Goal: Check status

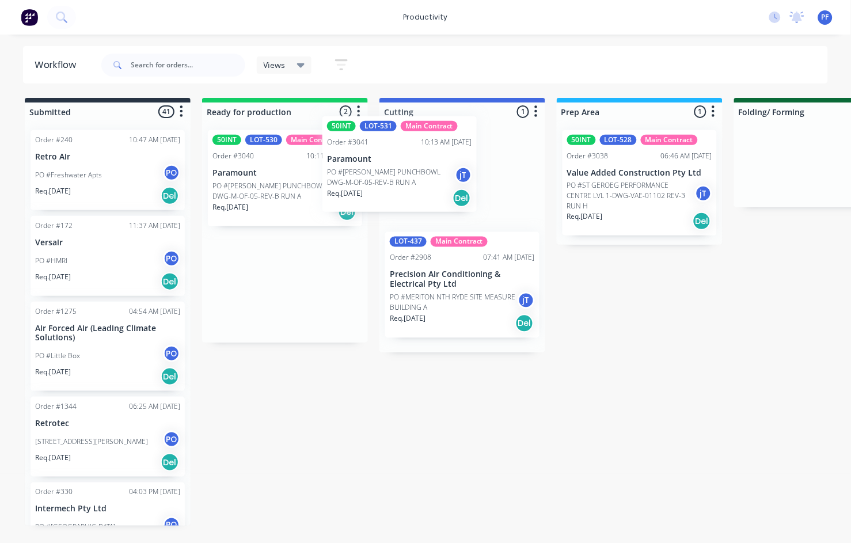
drag, startPoint x: 293, startPoint y: 162, endPoint x: 476, endPoint y: 149, distance: 184.2
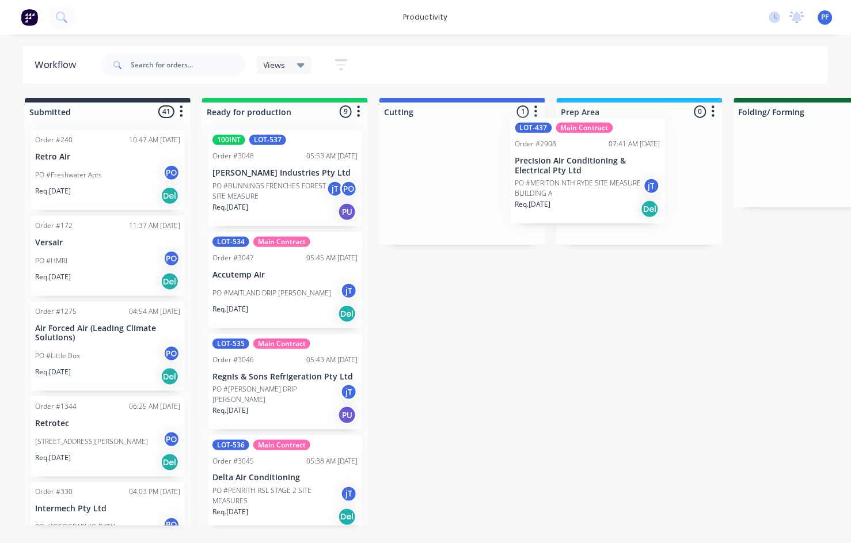
drag, startPoint x: 439, startPoint y: 181, endPoint x: 569, endPoint y: 169, distance: 130.1
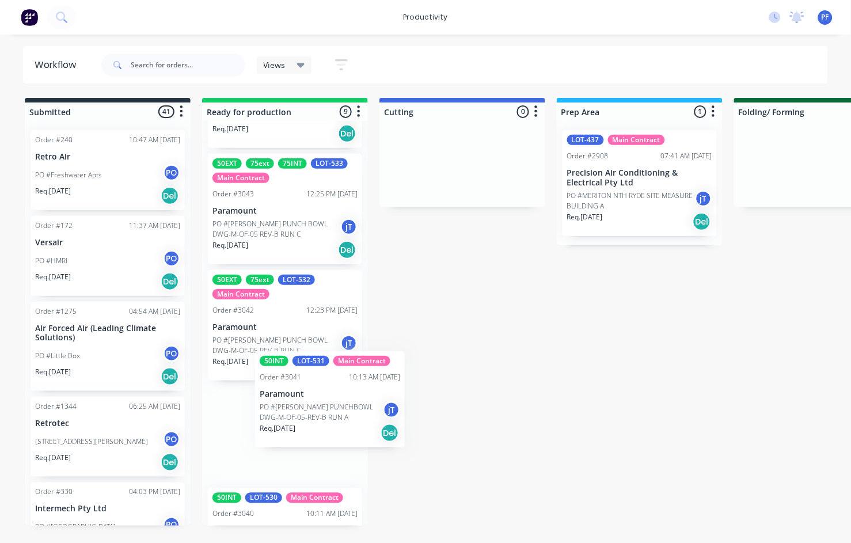
scroll to position [384, 0]
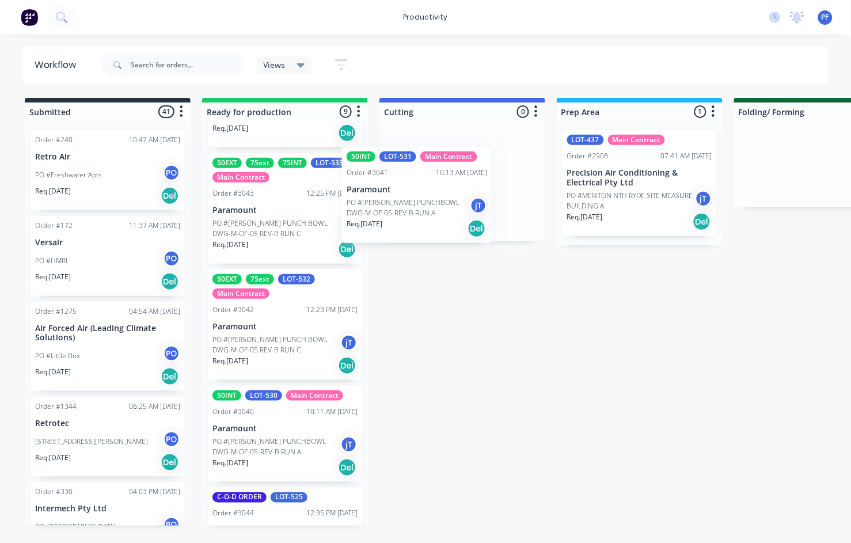
drag, startPoint x: 326, startPoint y: 404, endPoint x: 413, endPoint y: 199, distance: 222.1
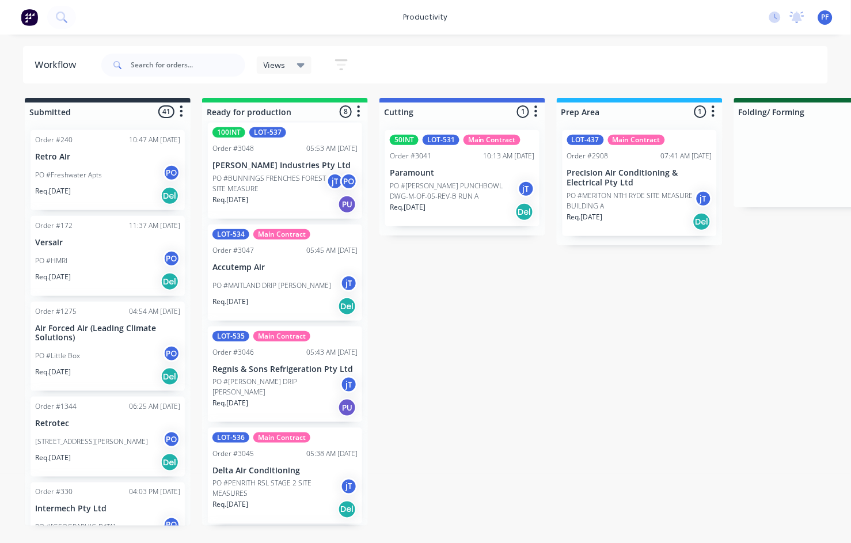
scroll to position [0, 0]
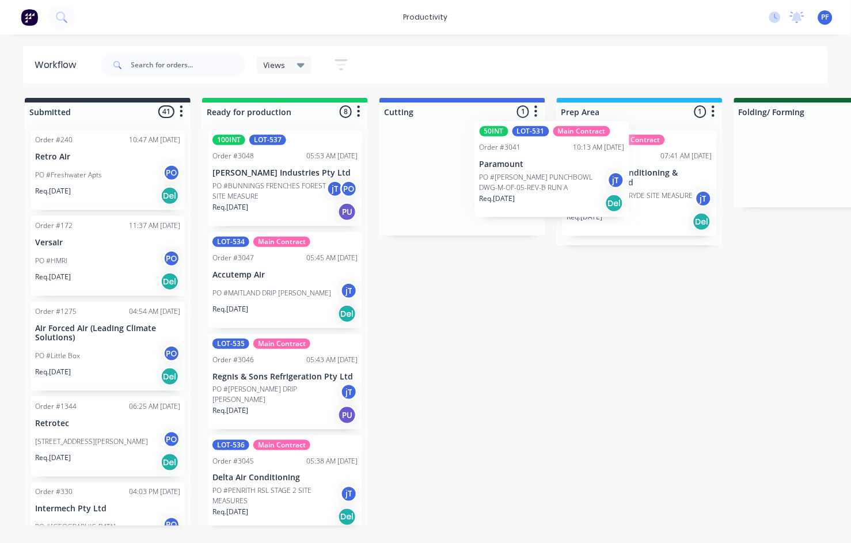
drag, startPoint x: 427, startPoint y: 166, endPoint x: 564, endPoint y: 152, distance: 137.7
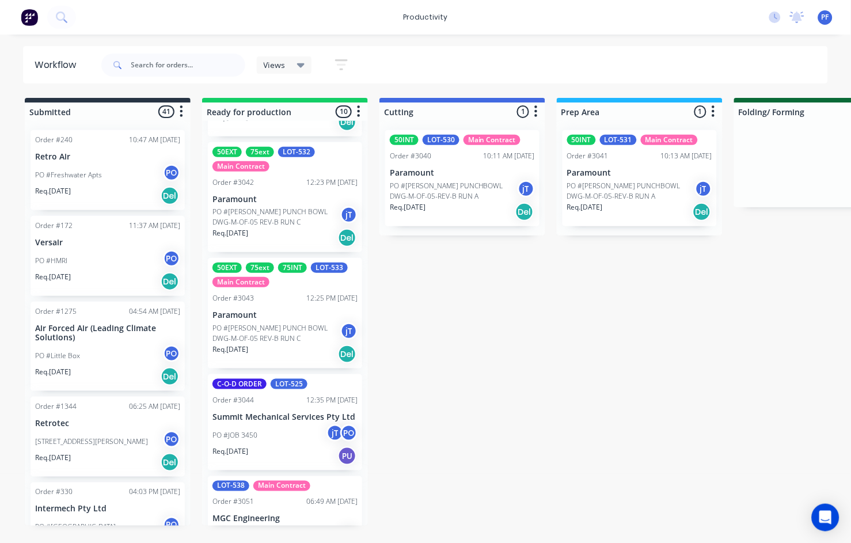
scroll to position [256, 0]
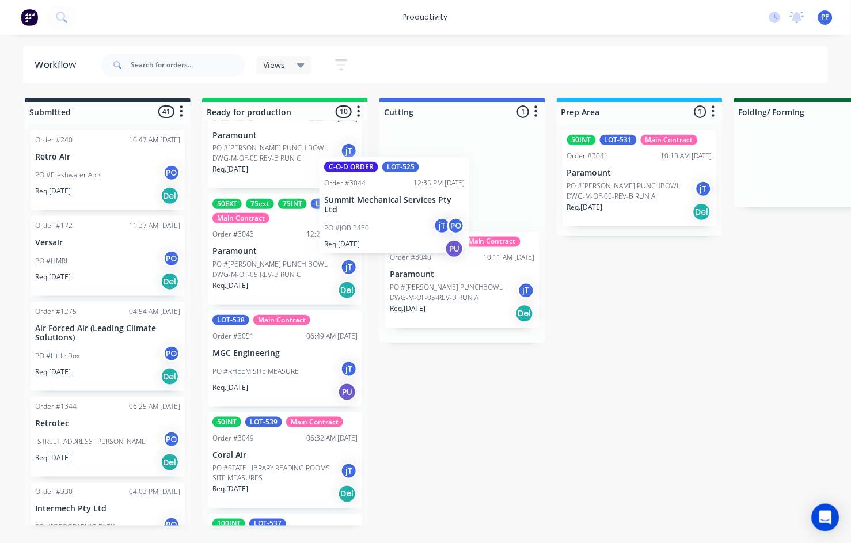
drag, startPoint x: 275, startPoint y: 357, endPoint x: 401, endPoint y: 174, distance: 222.2
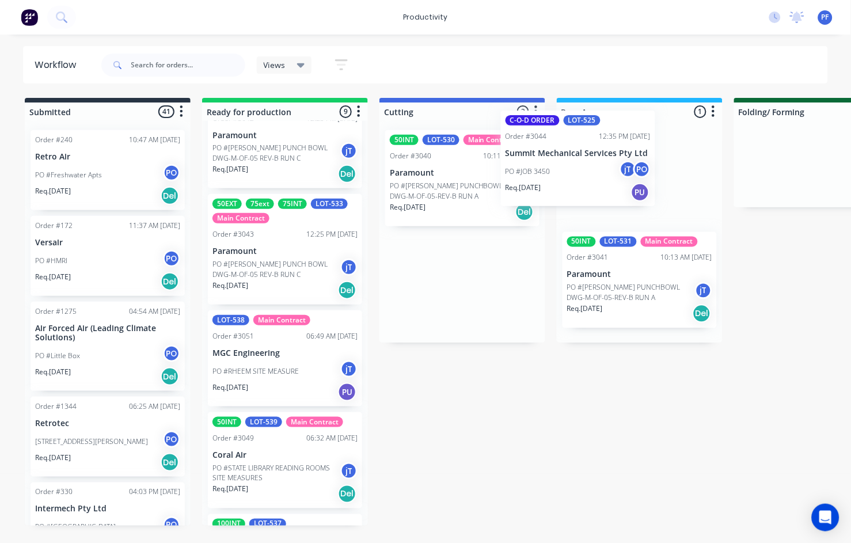
drag, startPoint x: 442, startPoint y: 183, endPoint x: 562, endPoint y: 163, distance: 122.0
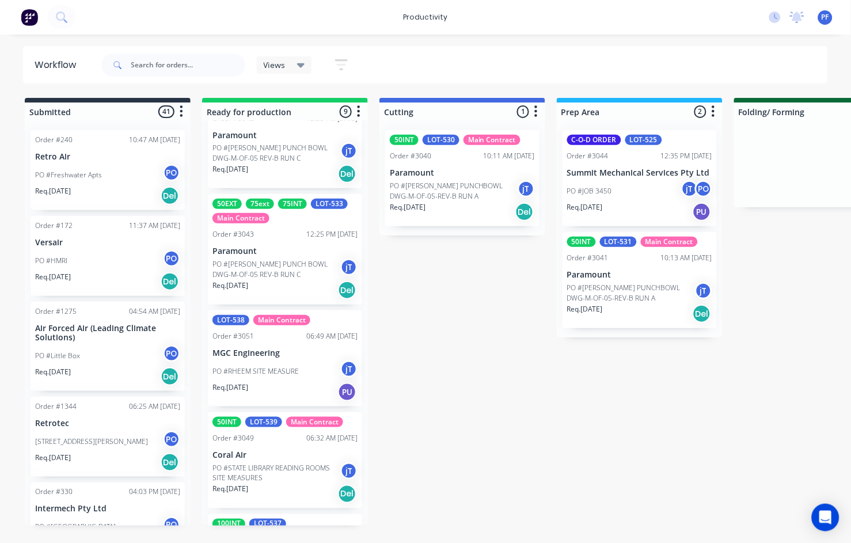
scroll to position [0, 0]
